Goal: Navigation & Orientation: Understand site structure

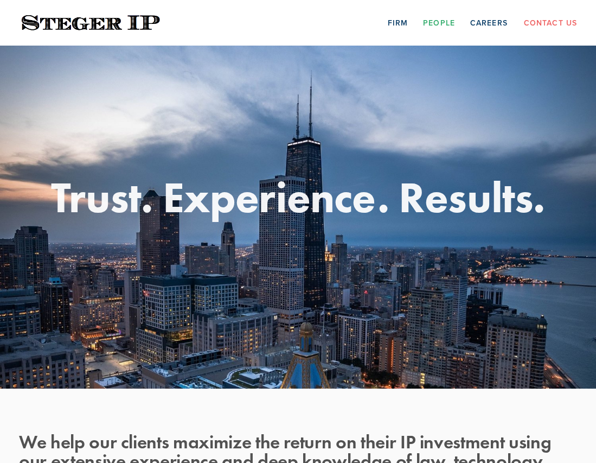
click at [445, 24] on link "People" at bounding box center [439, 22] width 32 height 17
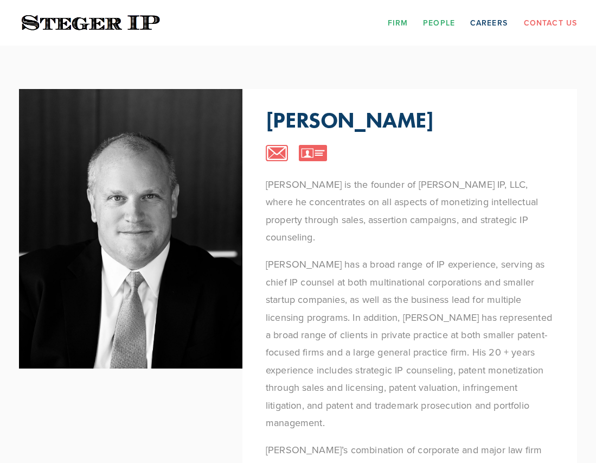
click at [399, 27] on link "Firm" at bounding box center [398, 22] width 20 height 17
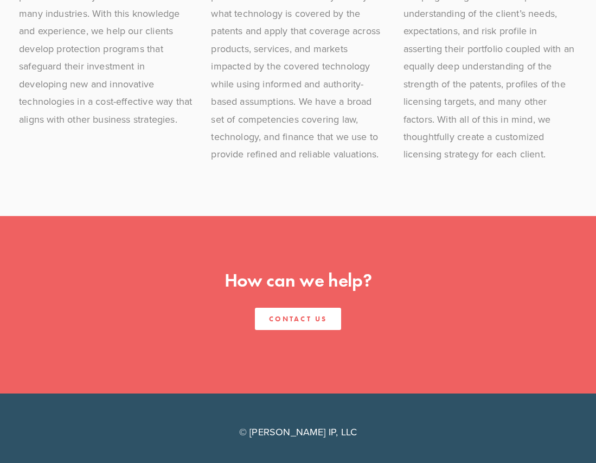
scroll to position [1112, 0]
